Goal: Task Accomplishment & Management: Manage account settings

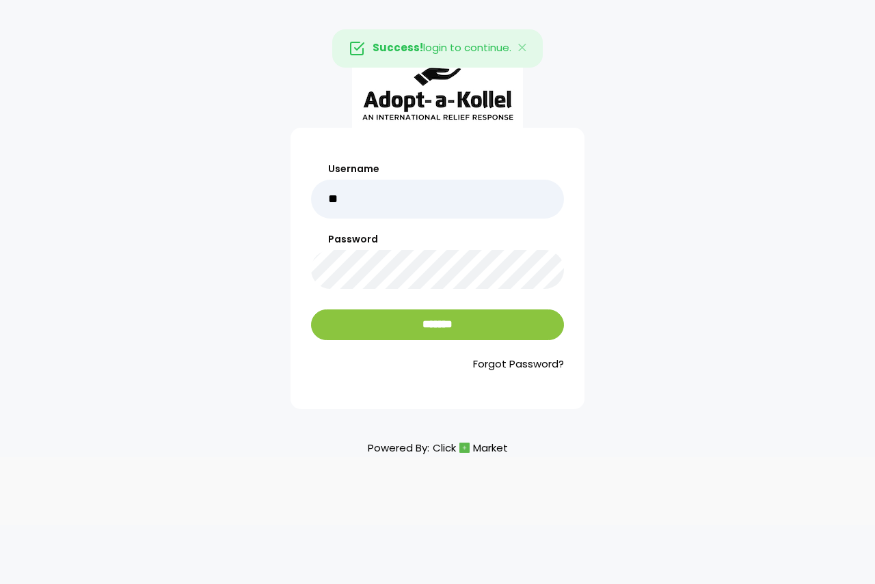
type input "******"
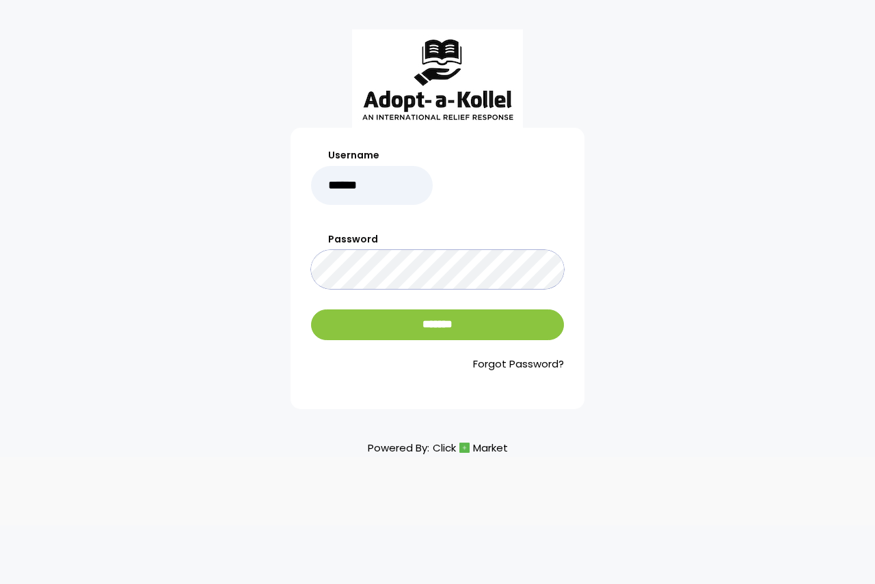
click at [311, 309] on input "*******" at bounding box center [437, 324] width 253 height 31
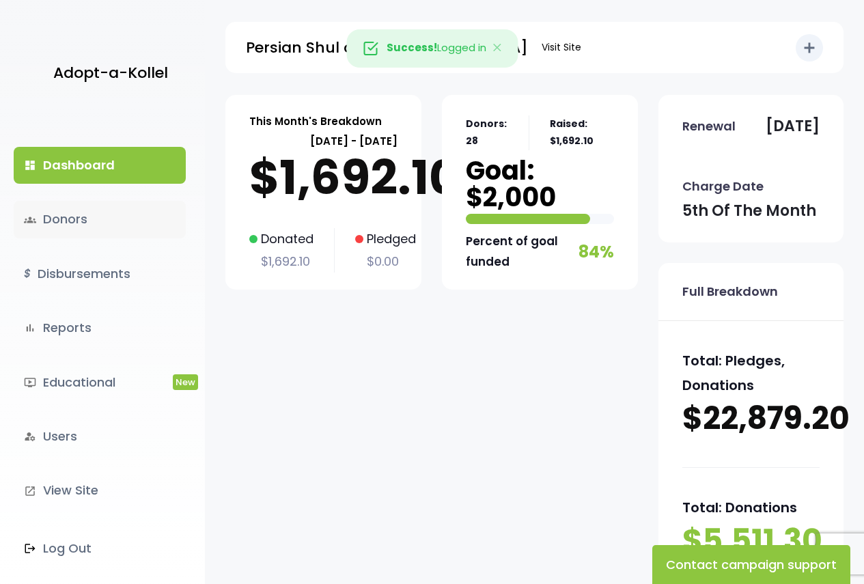
click at [84, 223] on link "groups Donors" at bounding box center [100, 219] width 172 height 37
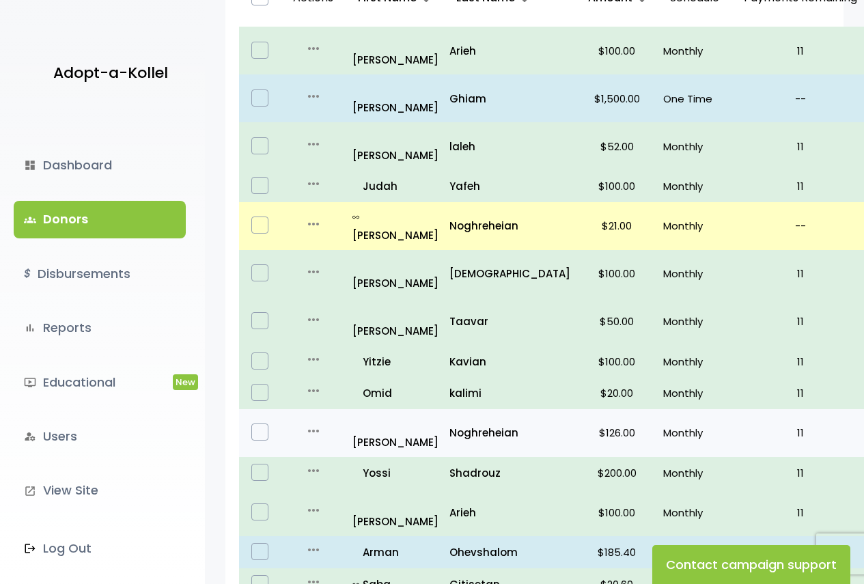
scroll to position [273, 0]
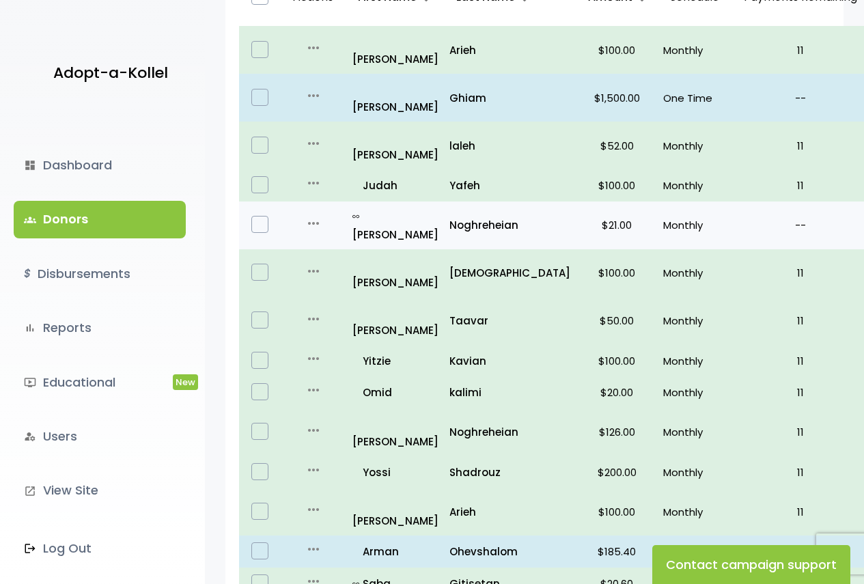
click at [616, 202] on td "$21.00" at bounding box center [617, 226] width 82 height 48
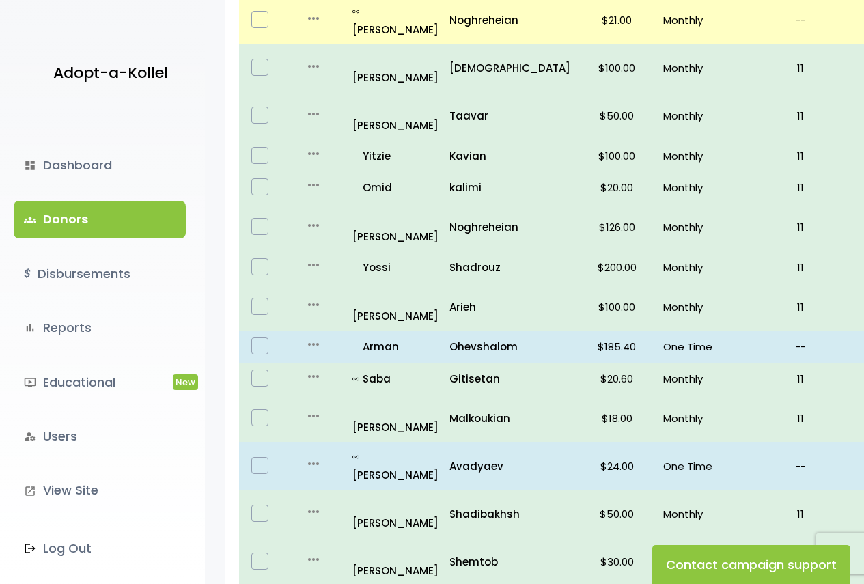
scroll to position [835, 0]
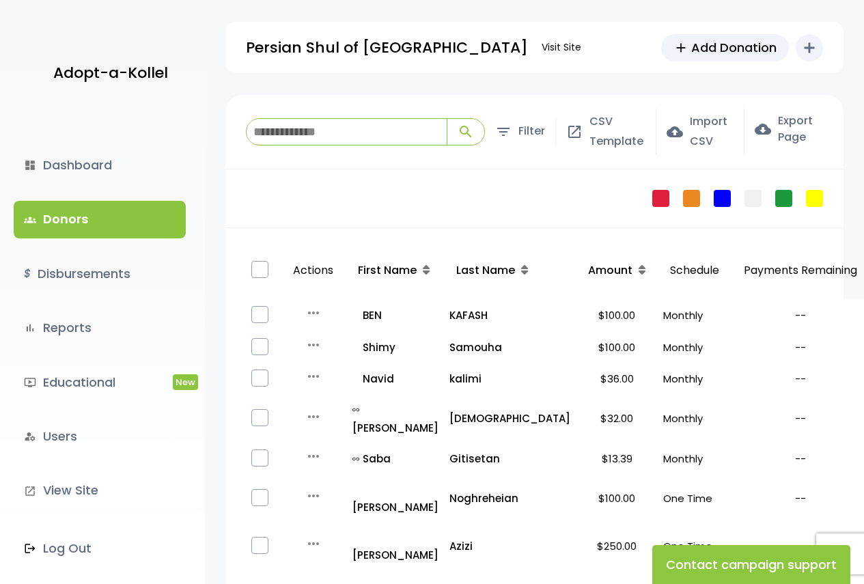
click at [379, 124] on input "search" at bounding box center [347, 132] width 200 height 26
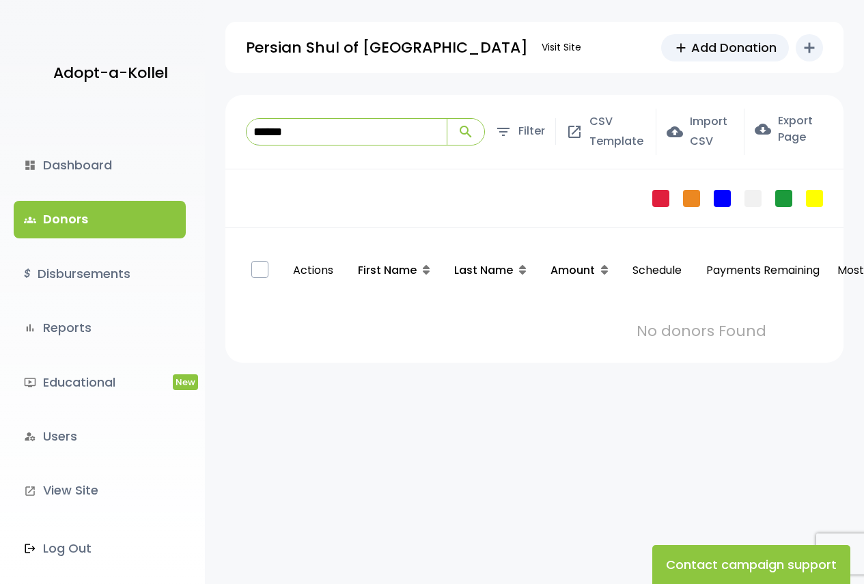
type input "******"
click at [447, 119] on button "search" at bounding box center [466, 132] width 38 height 26
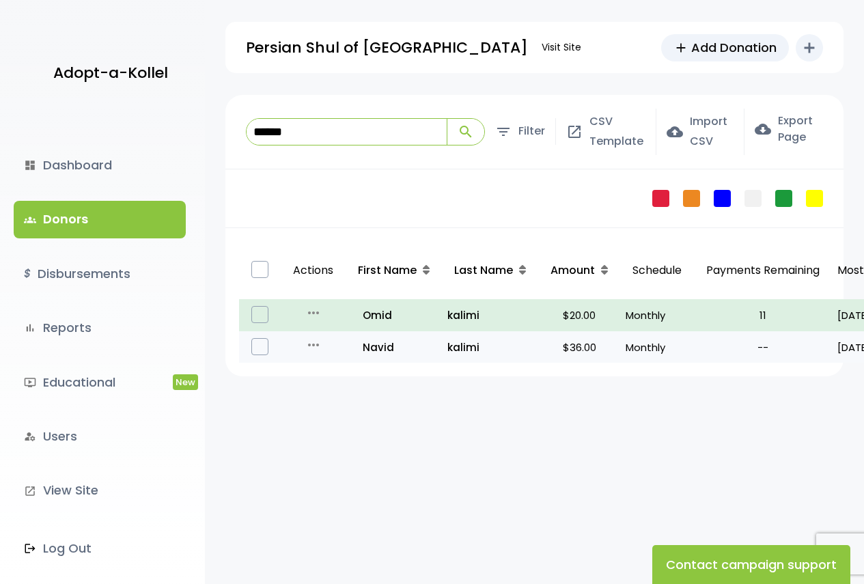
click at [650, 351] on p "Monthly" at bounding box center [657, 347] width 63 height 18
click at [472, 339] on p "kalimi" at bounding box center [490, 347] width 85 height 18
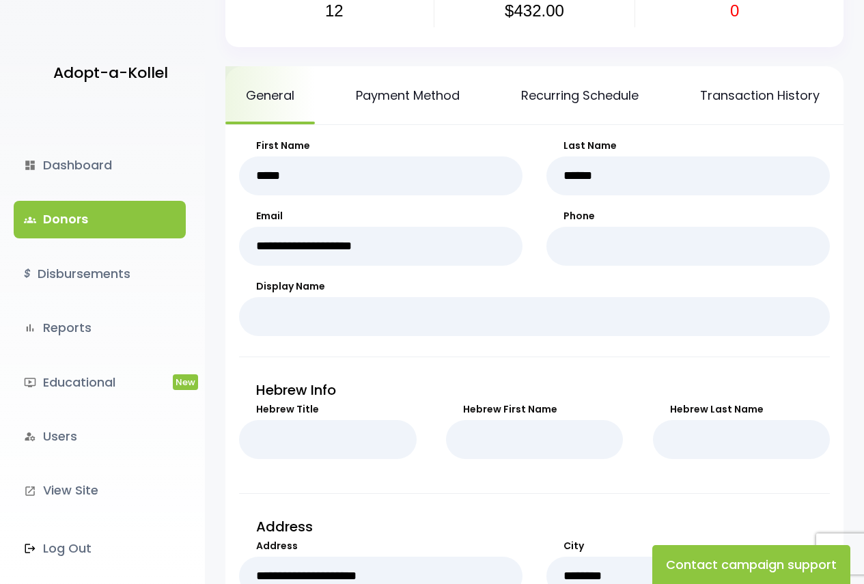
scroll to position [137, 0]
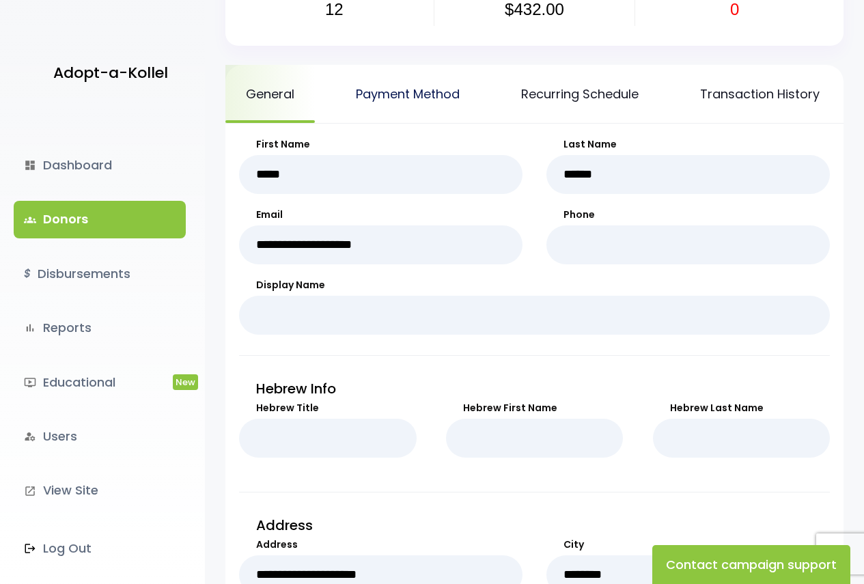
click at [425, 84] on link "Payment Method" at bounding box center [407, 94] width 145 height 58
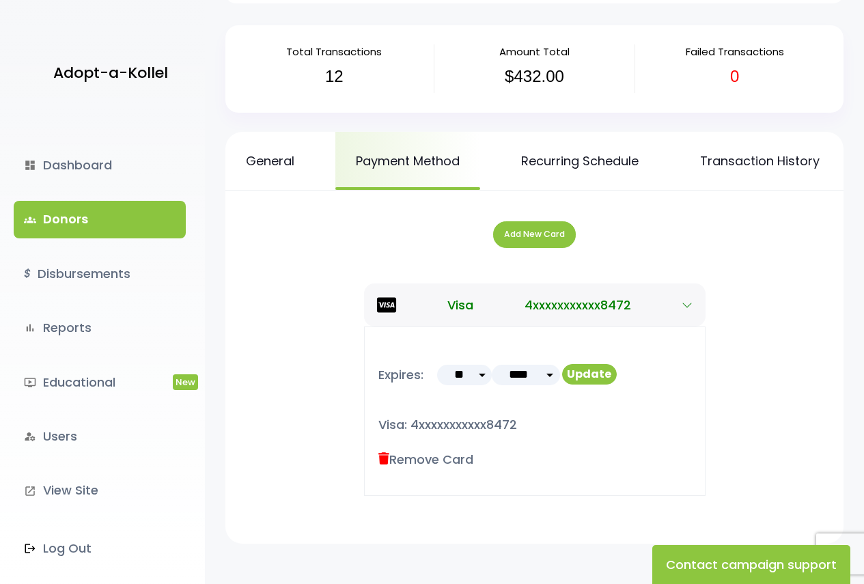
scroll to position [155, 0]
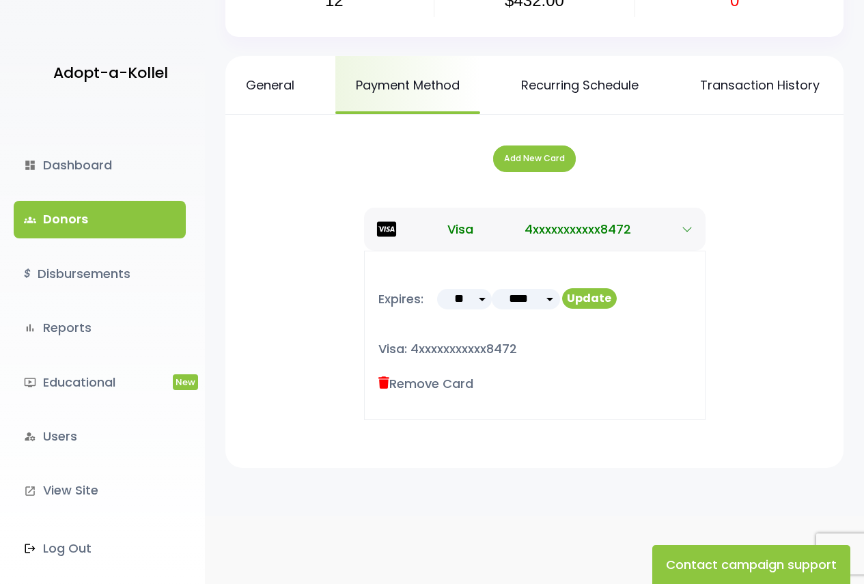
click at [87, 206] on link "groups Donors" at bounding box center [100, 219] width 172 height 37
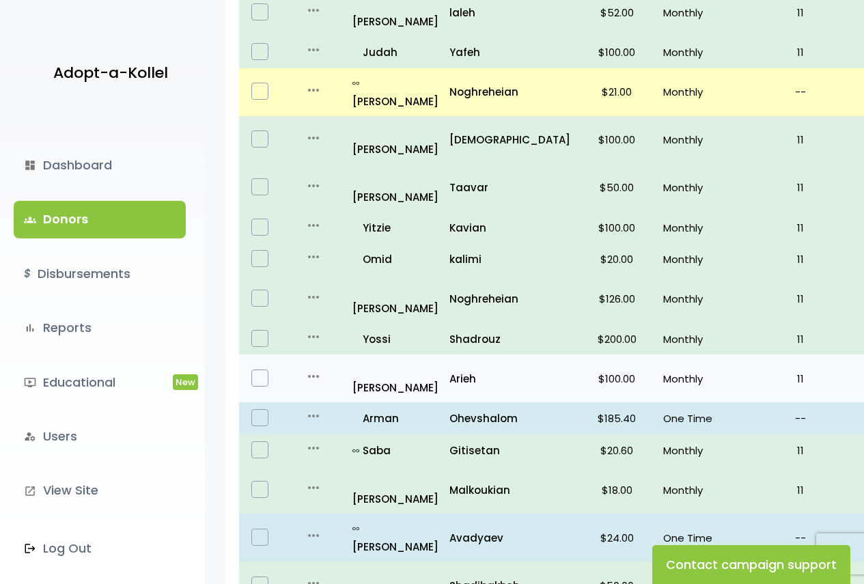
scroll to position [205, 0]
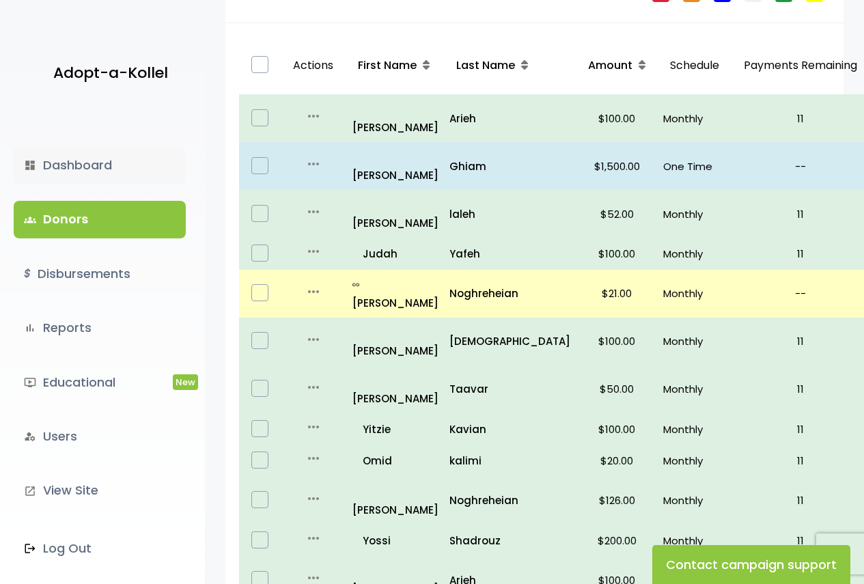
click at [98, 171] on link "dashboard Dashboard" at bounding box center [100, 165] width 172 height 37
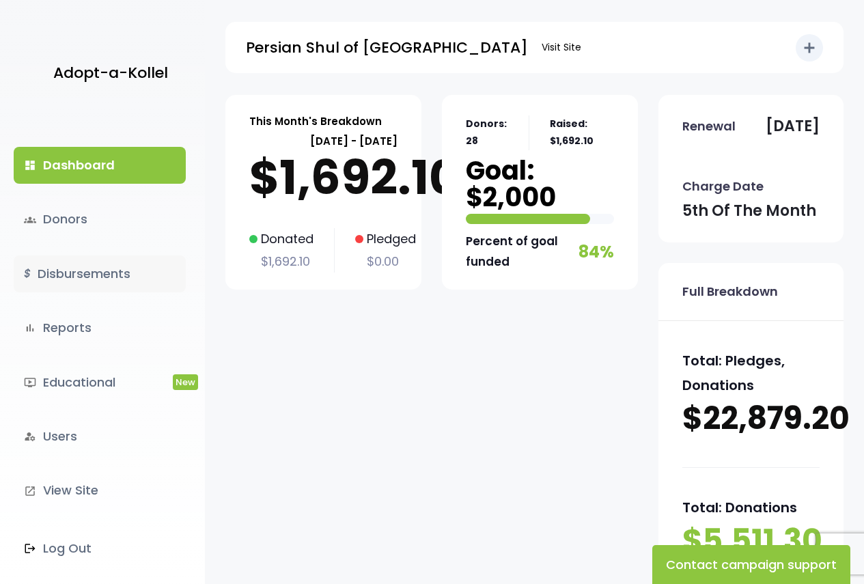
click at [77, 262] on link "$ Disbursements" at bounding box center [100, 274] width 172 height 37
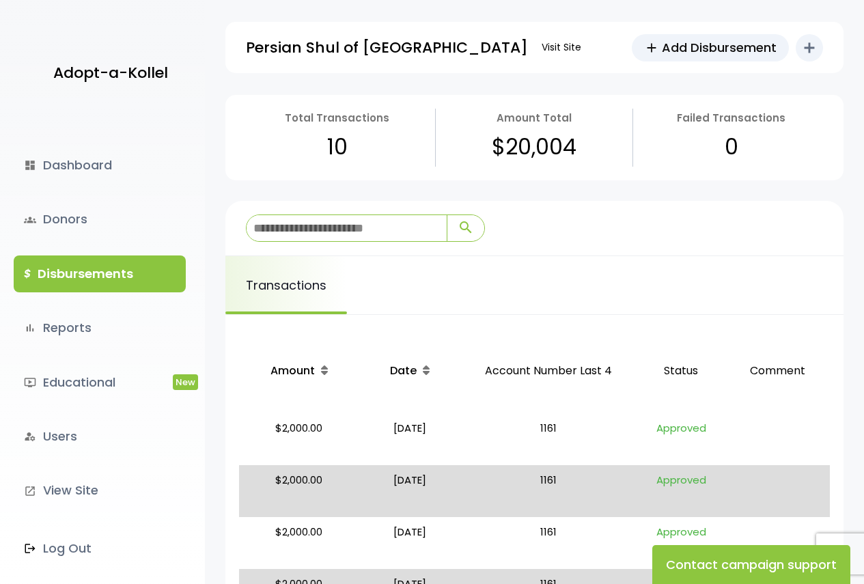
click at [142, 276] on link "$ Disbursements" at bounding box center [100, 274] width 172 height 37
